Goal: Task Accomplishment & Management: Use online tool/utility

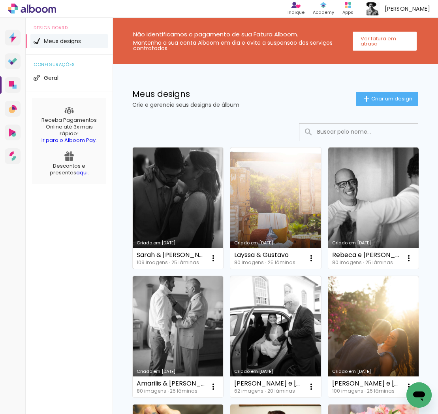
click at [180, 186] on link "Criado em [DATE]" at bounding box center [178, 207] width 90 height 121
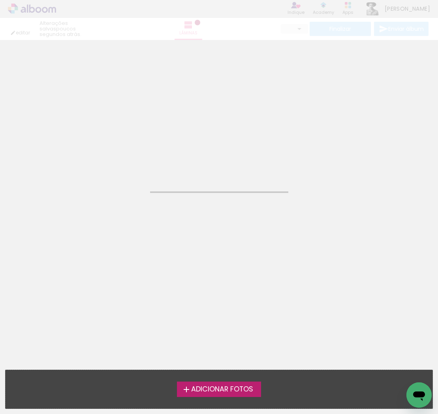
click at [180, 186] on neon-animated-pages "Confirmar Cancelar" at bounding box center [219, 227] width 438 height 374
